Goal: Contribute content: Add original content to the website for others to see

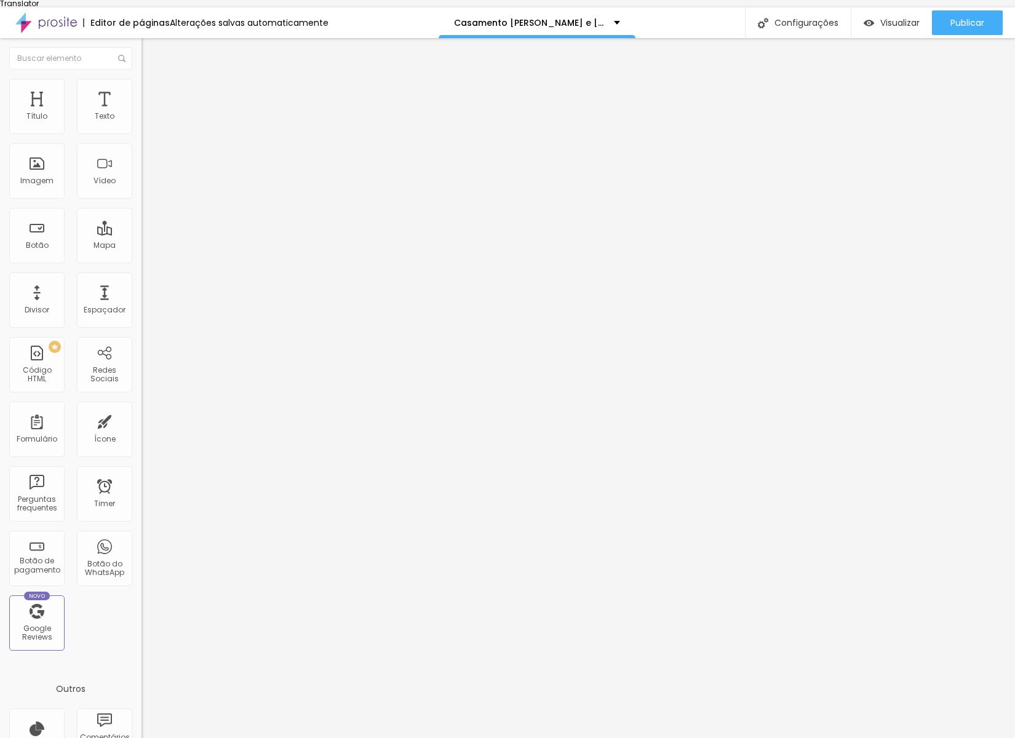
click at [142, 260] on input "[URL][DOMAIN_NAME]" at bounding box center [216, 253] width 148 height 12
paste input "-lobo-photography.pixellu.gallery/[PERSON_NAME]"
type input "[URL][DOMAIN_NAME]"
click at [142, 401] on div "Editar Imagem Conteúdo Estilo Avançado Trocar imagem Descrição da imagem (Alt) …" at bounding box center [213, 392] width 142 height 708
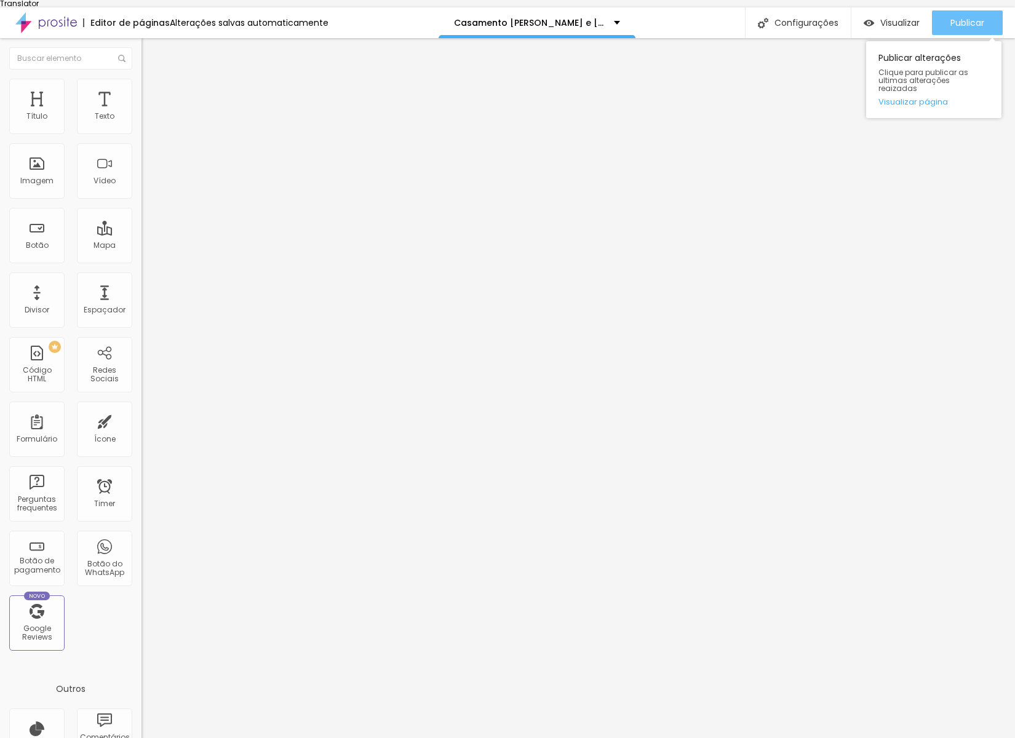
click at [970, 18] on span "Publicar" at bounding box center [968, 23] width 34 height 10
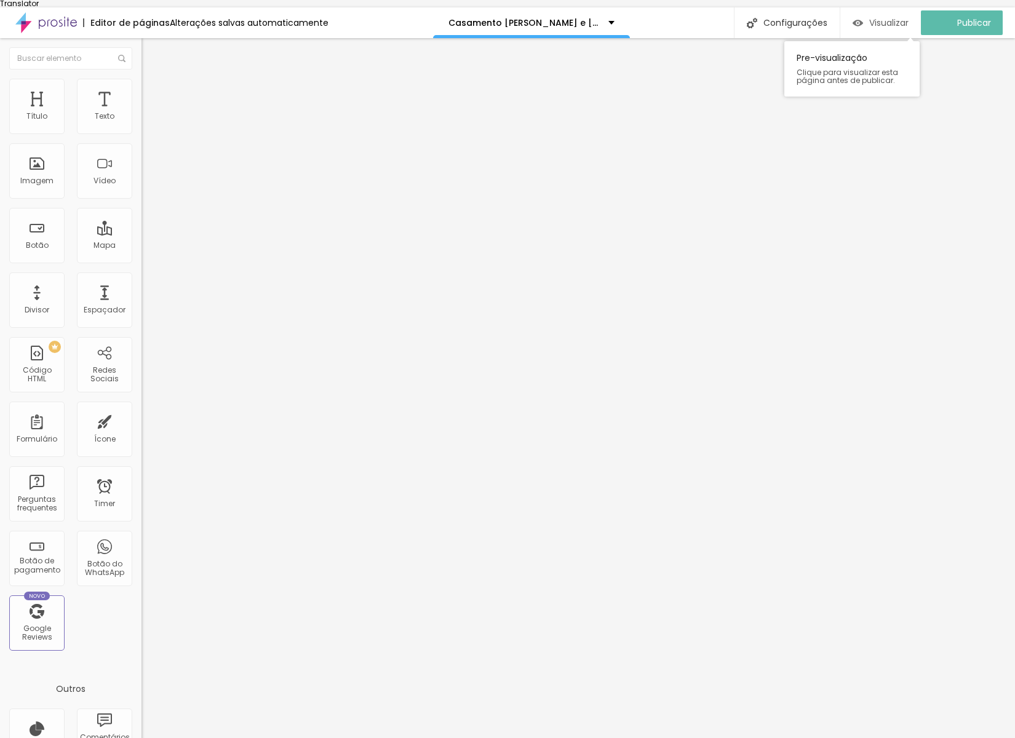
click at [878, 19] on span "Visualizar" at bounding box center [889, 23] width 39 height 10
click at [142, 260] on input "[URL][DOMAIN_NAME]" at bounding box center [216, 253] width 148 height 12
click at [142, 408] on div "Editar Imagem Conteúdo Estilo Avançado Trocar imagem Descrição da imagem (Alt) …" at bounding box center [213, 392] width 142 height 708
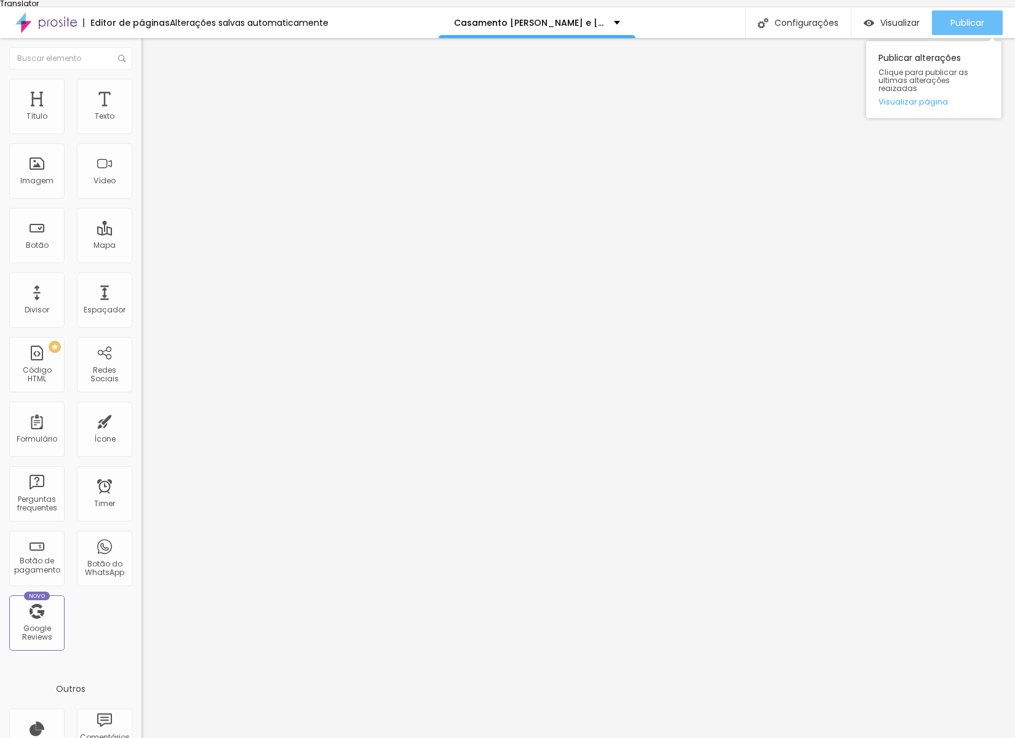
click at [951, 18] on span "Publicar" at bounding box center [968, 23] width 34 height 10
click at [142, 113] on span "Trocar imagem" at bounding box center [175, 108] width 67 height 10
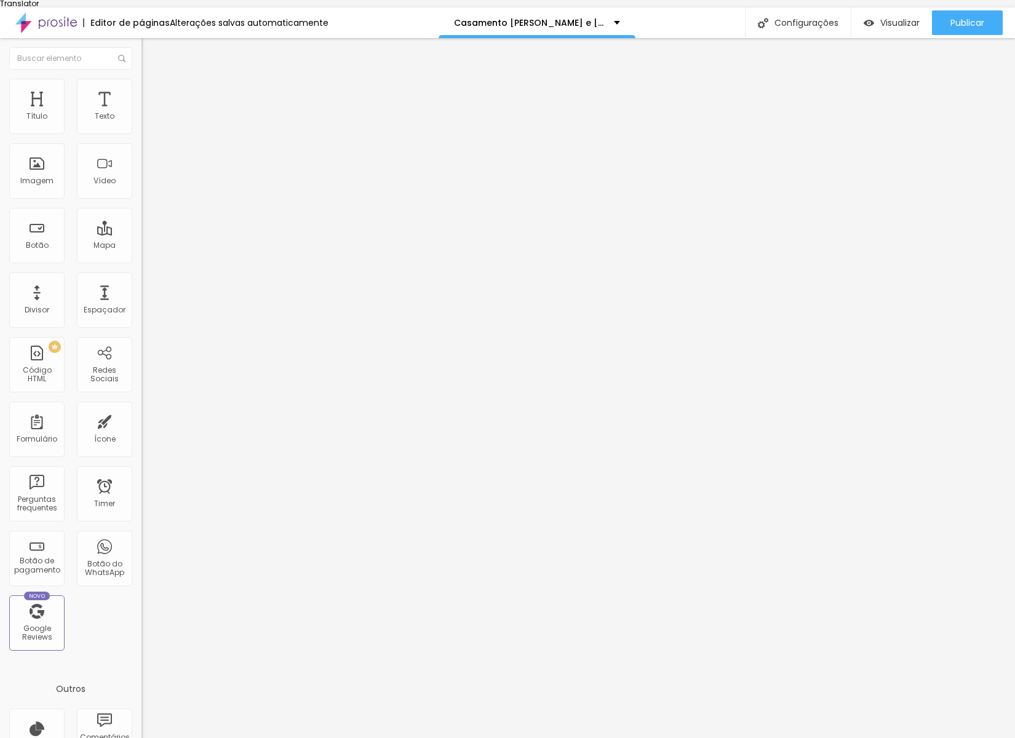
drag, startPoint x: 230, startPoint y: 195, endPoint x: 237, endPoint y: 183, distance: 14.0
click at [142, 260] on input "[URL][DOMAIN_NAME]" at bounding box center [216, 253] width 148 height 12
paste input "[PERSON_NAME]-[PERSON_NAME]"
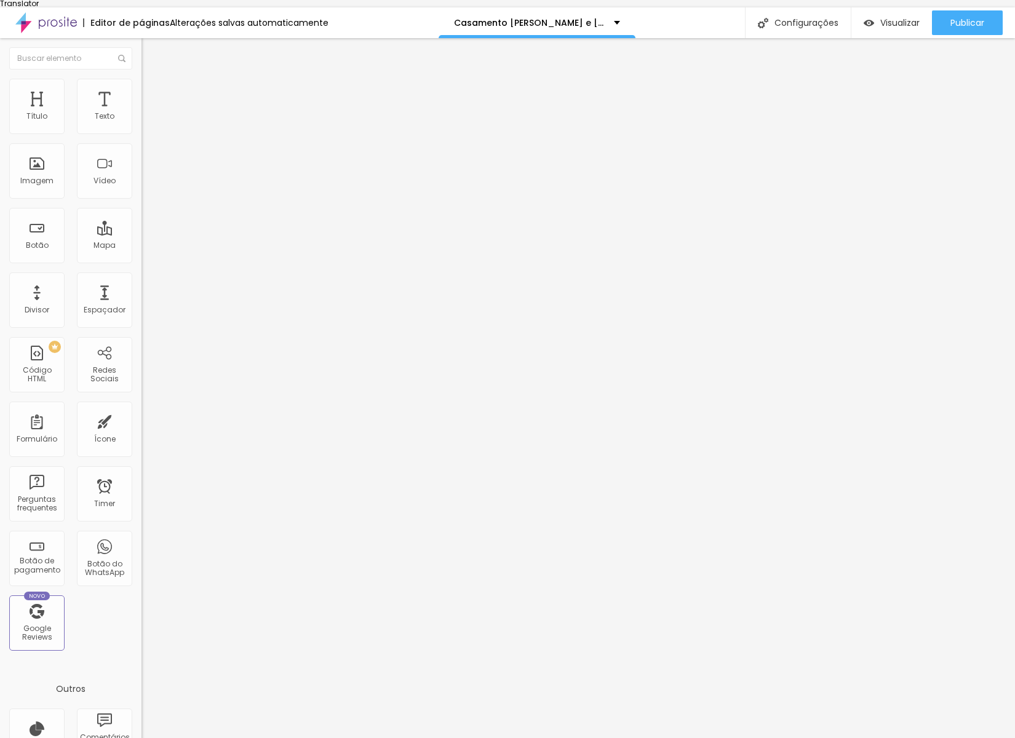
scroll to position [0, 122]
type input "[URL][DOMAIN_NAME]"
click at [967, 18] on span "Publicar" at bounding box center [968, 23] width 34 height 10
click at [964, 23] on div "Publicar" at bounding box center [968, 22] width 34 height 25
click at [905, 20] on span "Visualizar" at bounding box center [889, 23] width 39 height 10
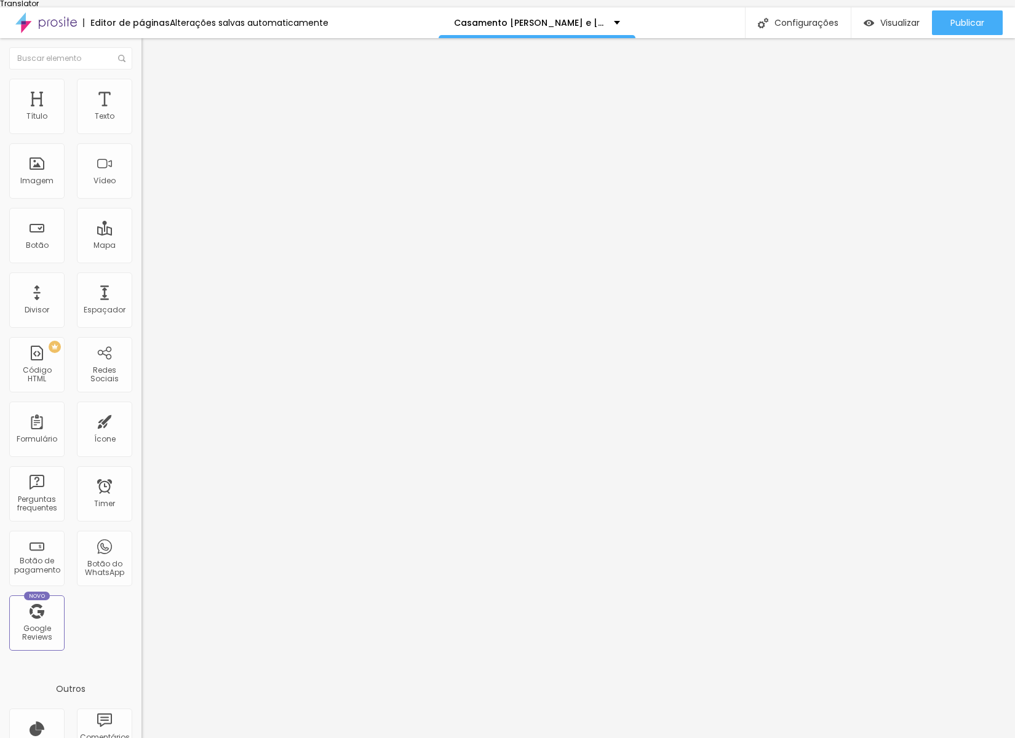
click at [142, 260] on input "[URL][DOMAIN_NAME]" at bounding box center [216, 253] width 148 height 12
paste input "[URL][DOMAIN_NAME]"
type input "[URL][DOMAIN_NAME]"
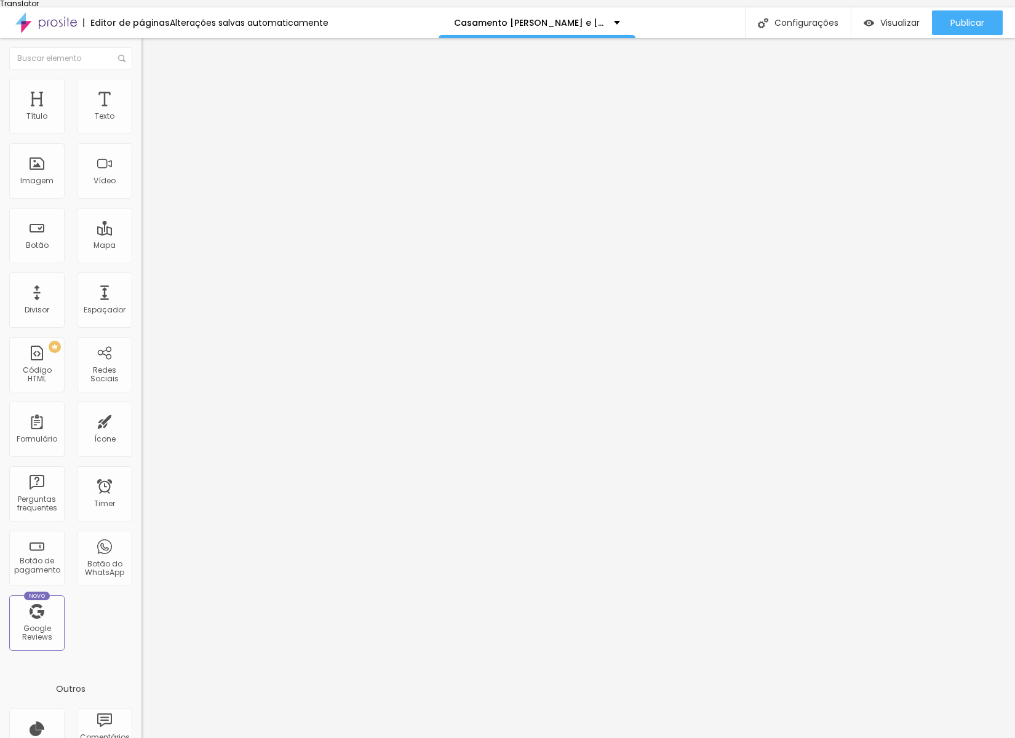
click at [142, 412] on div "Editar Imagem Conteúdo Estilo Avançado Trocar imagem Descrição da imagem (Alt) …" at bounding box center [213, 392] width 142 height 708
click at [983, 18] on span "Publicar" at bounding box center [968, 23] width 34 height 10
click at [892, 18] on span "Visualizar" at bounding box center [900, 23] width 39 height 10
click at [142, 113] on span "Trocar imagem" at bounding box center [175, 108] width 67 height 10
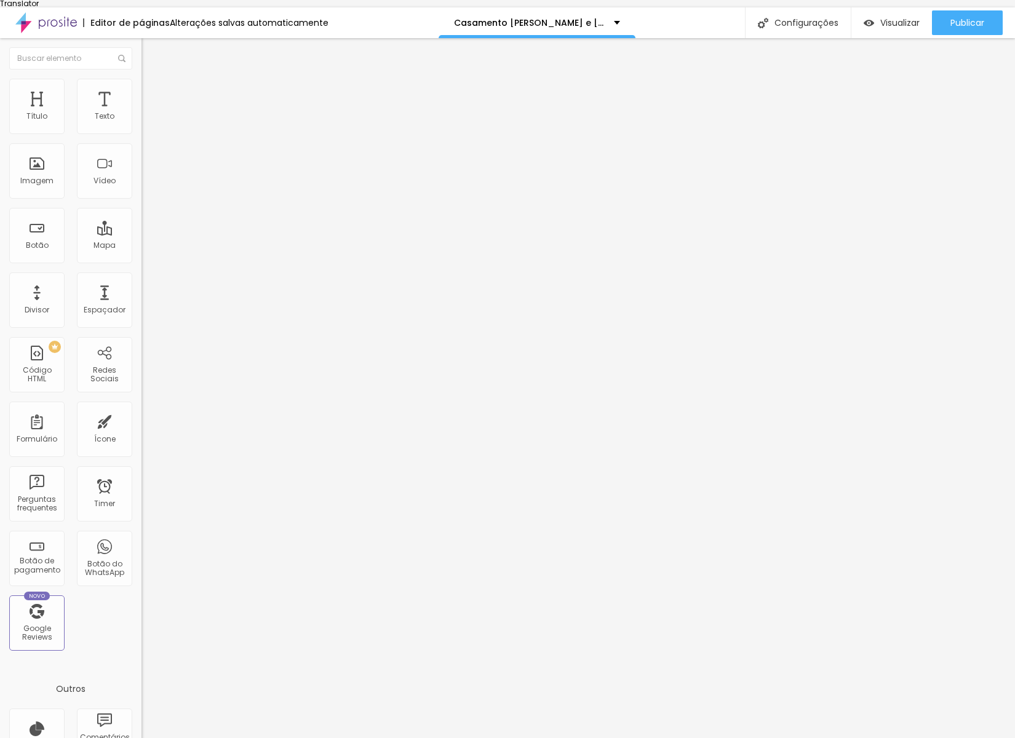
click at [142, 113] on span "Trocar imagem" at bounding box center [175, 108] width 67 height 10
click at [142, 112] on div "Trocar imagem" at bounding box center [213, 107] width 142 height 9
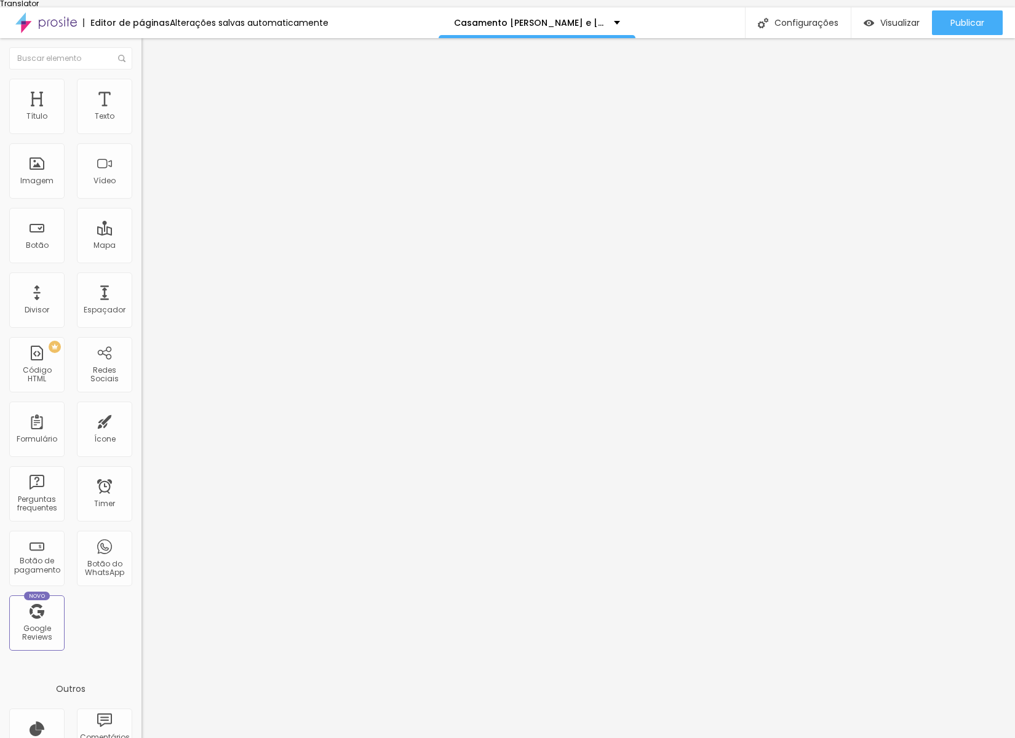
click at [142, 113] on span "Trocar imagem" at bounding box center [175, 108] width 67 height 10
click at [142, 200] on span "16:9 Cinema" at bounding box center [165, 195] width 47 height 10
click at [142, 234] on span "Original" at bounding box center [157, 228] width 30 height 10
click at [977, 18] on span "Publicar" at bounding box center [968, 23] width 34 height 10
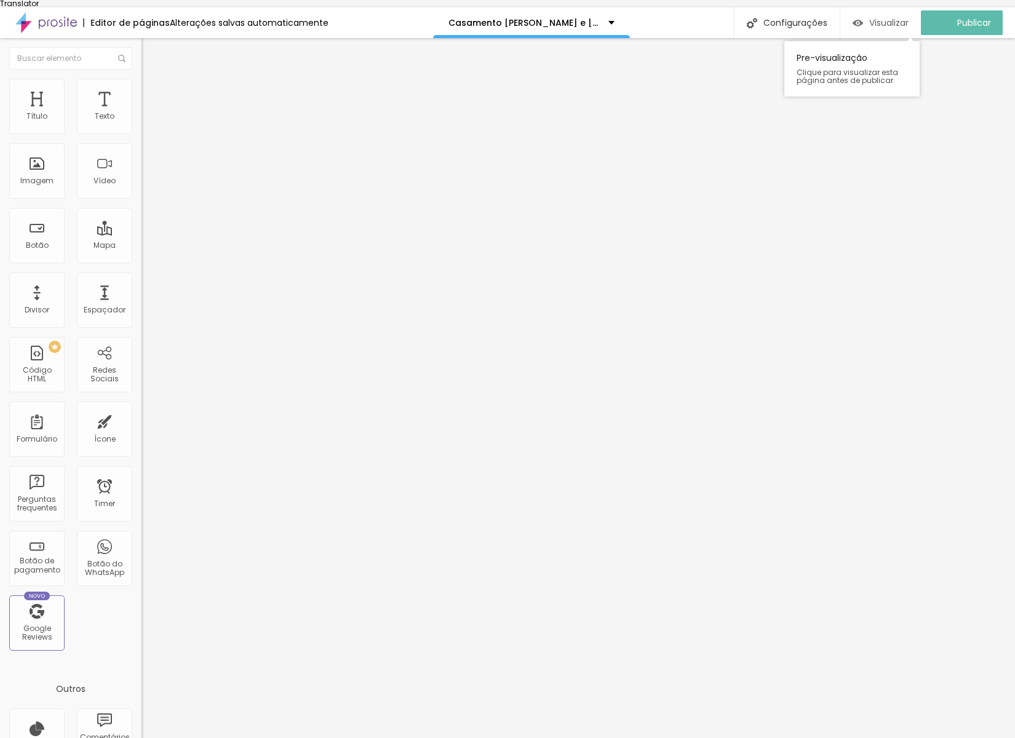
click at [889, 18] on span "Visualizar" at bounding box center [889, 23] width 39 height 10
click at [142, 260] on input "[URL][DOMAIN_NAME]" at bounding box center [216, 253] width 148 height 12
paste input "batizado-clara-2"
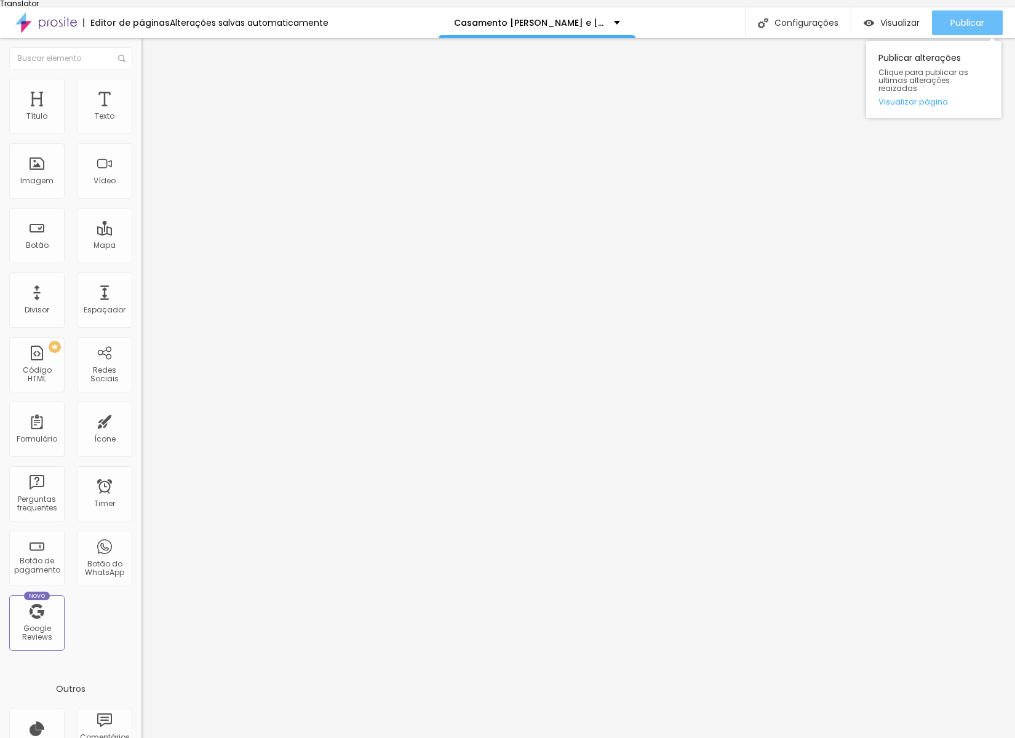
type input "[URL][DOMAIN_NAME]"
click at [962, 18] on span "Publicar" at bounding box center [968, 23] width 34 height 10
click at [142, 113] on span "Trocar imagem" at bounding box center [175, 108] width 67 height 10
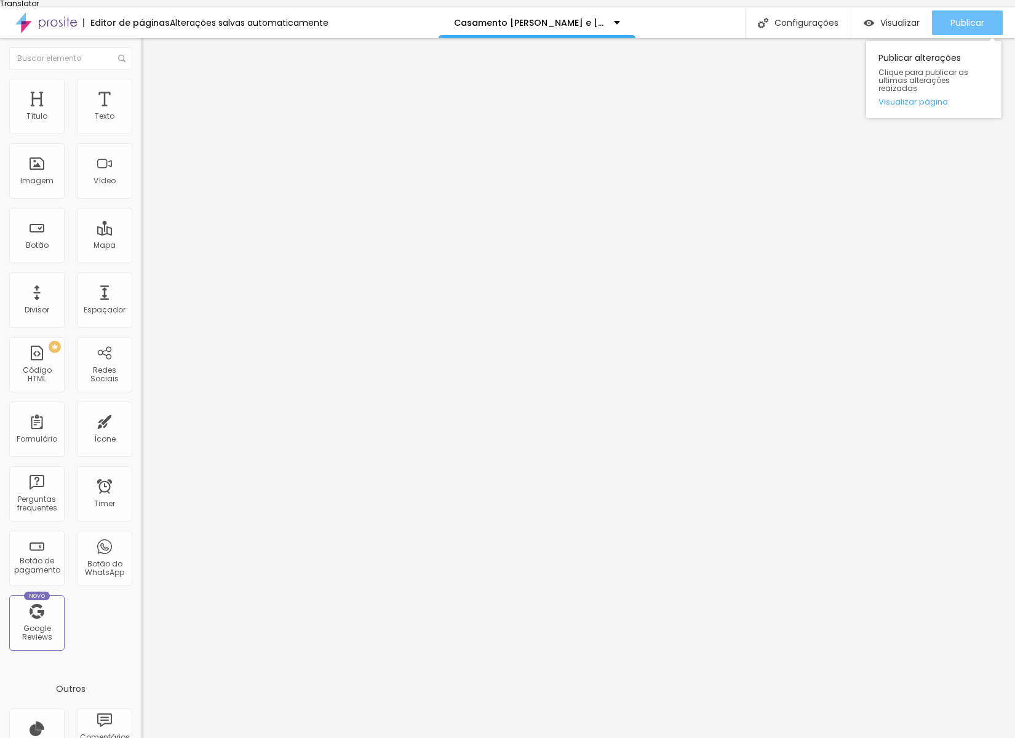
click at [974, 18] on span "Publicar" at bounding box center [968, 23] width 34 height 10
click at [967, 21] on span "Publicar" at bounding box center [968, 23] width 34 height 10
click at [887, 26] on div "Visualizar" at bounding box center [892, 22] width 56 height 25
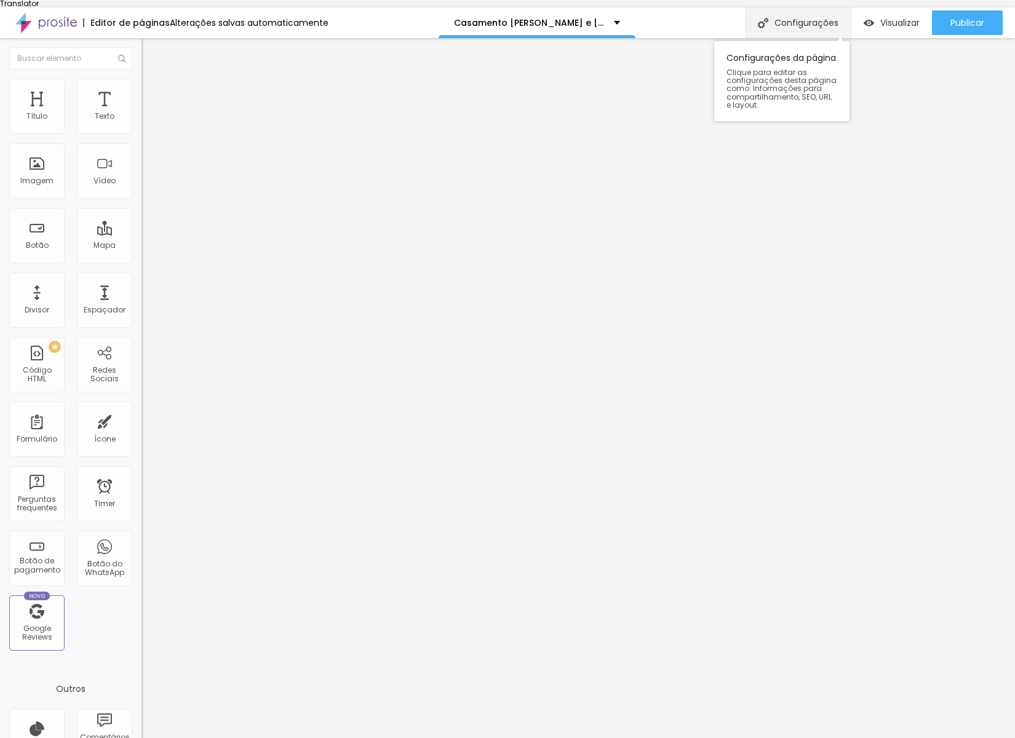
click at [806, 24] on div "Configurações" at bounding box center [798, 22] width 106 height 31
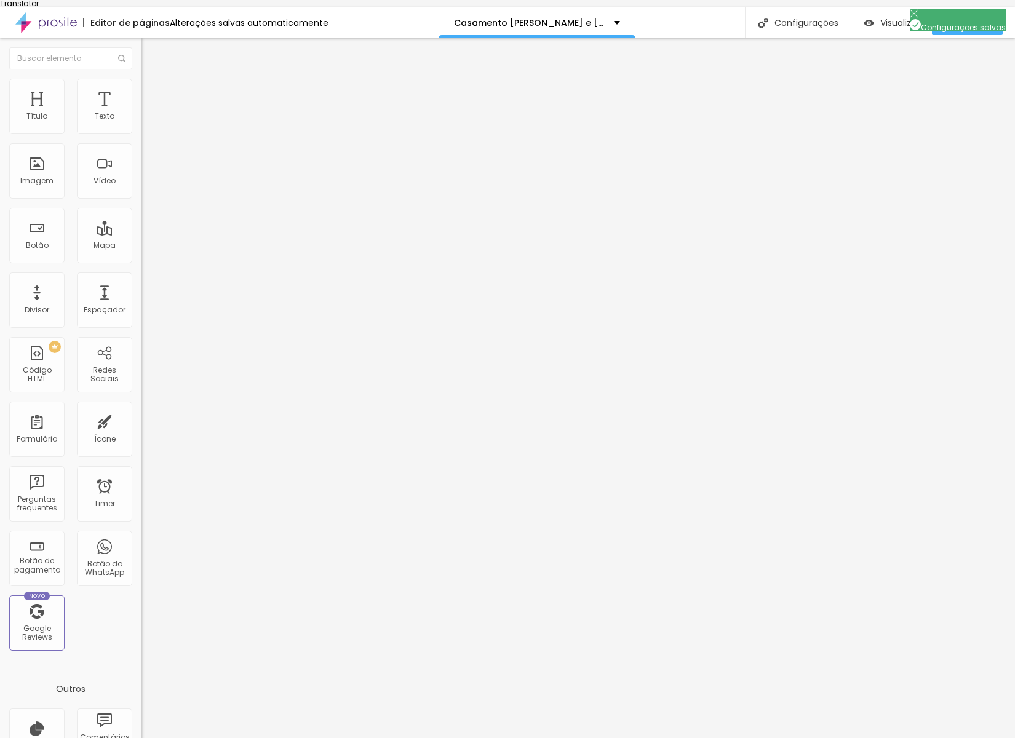
click at [142, 499] on div "Editar Imagem Conteúdo Estilo Avançado Trocar imagem Descrição da imagem (Alt) …" at bounding box center [213, 392] width 142 height 708
click at [934, 26] on button "Publicar" at bounding box center [967, 22] width 71 height 25
